Goal: Task Accomplishment & Management: Use online tool/utility

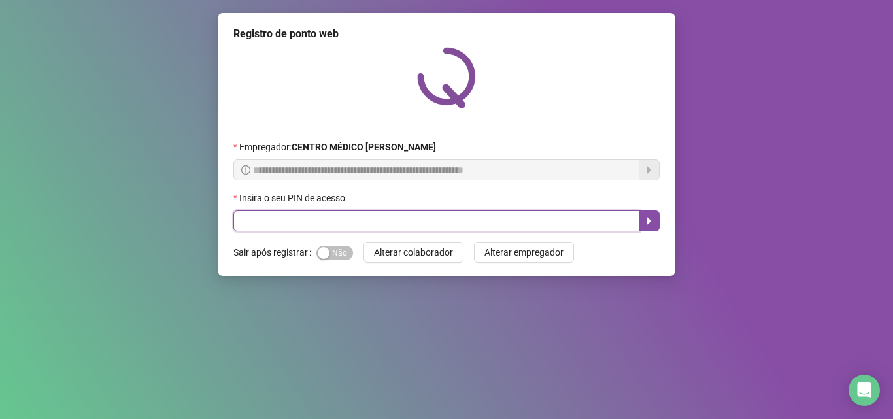
click at [315, 218] on input "text" at bounding box center [436, 221] width 406 height 21
type input "*****"
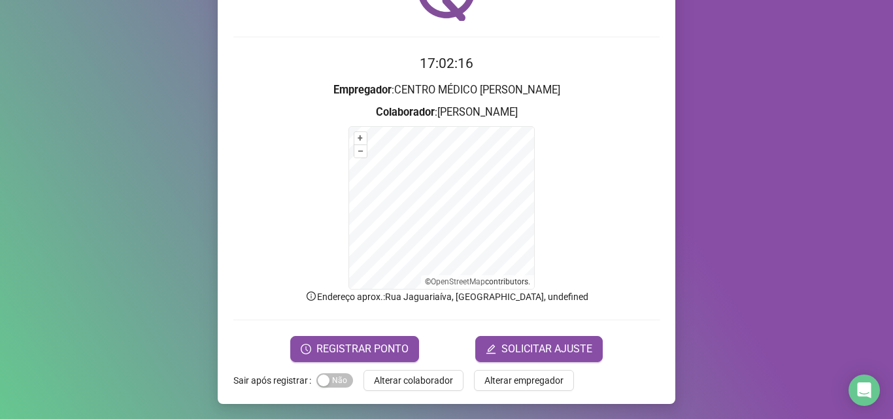
scroll to position [88, 0]
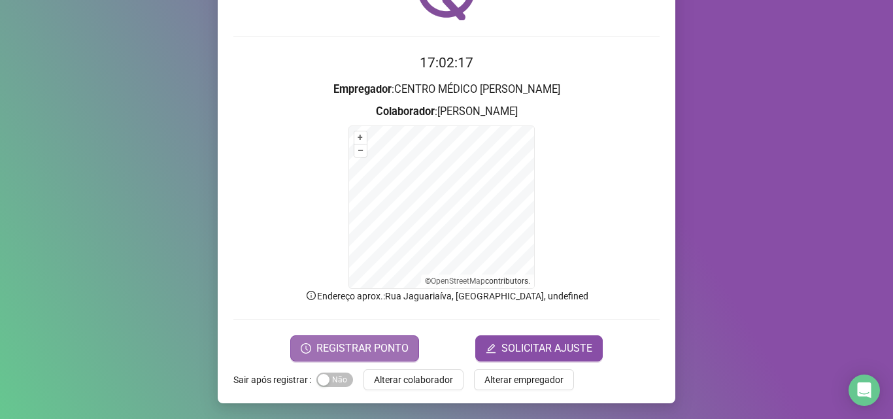
click at [362, 343] on span "REGISTRAR PONTO" at bounding box center [363, 349] width 92 height 16
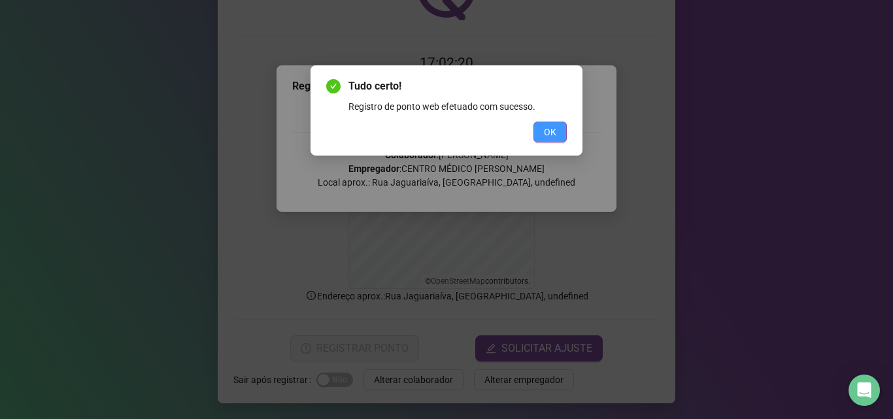
click at [555, 128] on span "OK" at bounding box center [550, 132] width 12 height 14
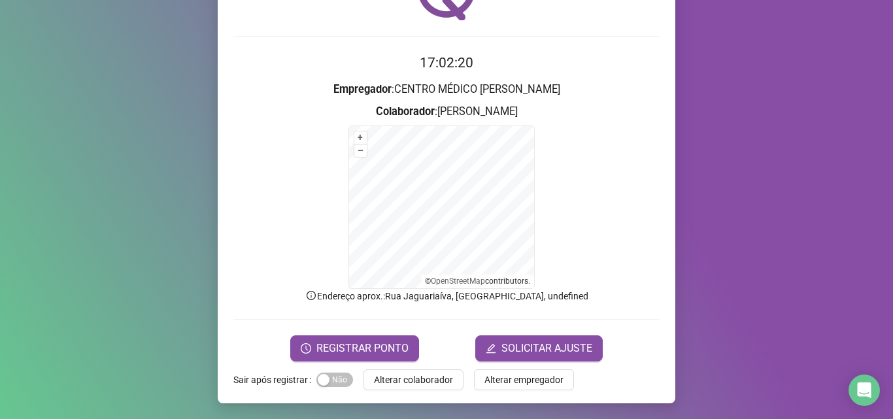
drag, startPoint x: 555, startPoint y: 128, endPoint x: 543, endPoint y: 135, distance: 14.0
click at [555, 129] on div "Tudo certo! Registro de ponto web efetuado com sucesso. OK" at bounding box center [446, 209] width 893 height 419
click at [404, 374] on span "Alterar colaborador" at bounding box center [413, 380] width 79 height 14
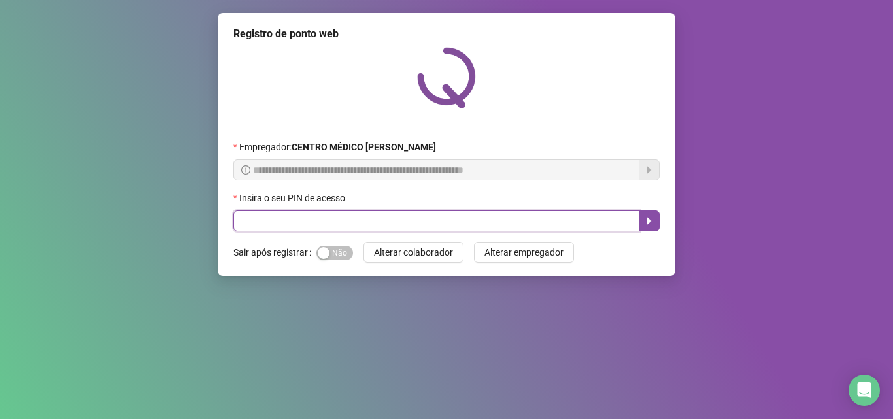
click at [258, 219] on input "text" at bounding box center [436, 221] width 406 height 21
type input "*****"
click at [644, 224] on icon "caret-right" at bounding box center [649, 221] width 10 height 10
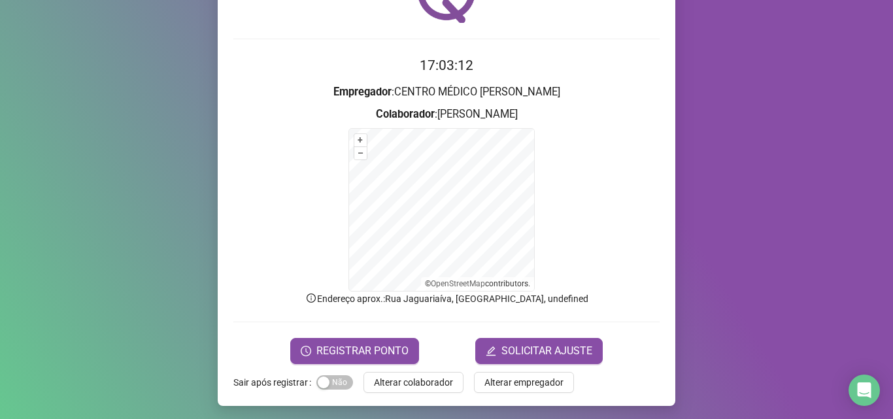
scroll to position [88, 0]
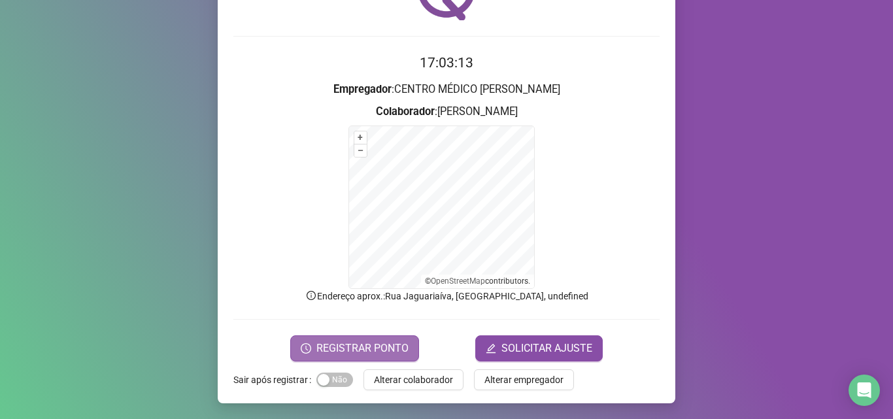
click at [403, 343] on button "REGISTRAR PONTO" at bounding box center [354, 348] width 129 height 26
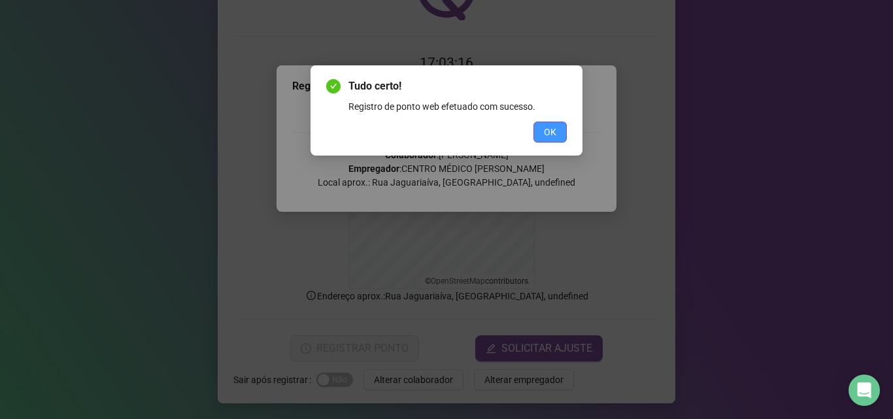
click at [550, 134] on span "OK" at bounding box center [550, 132] width 12 height 14
